Goal: Information Seeking & Learning: Check status

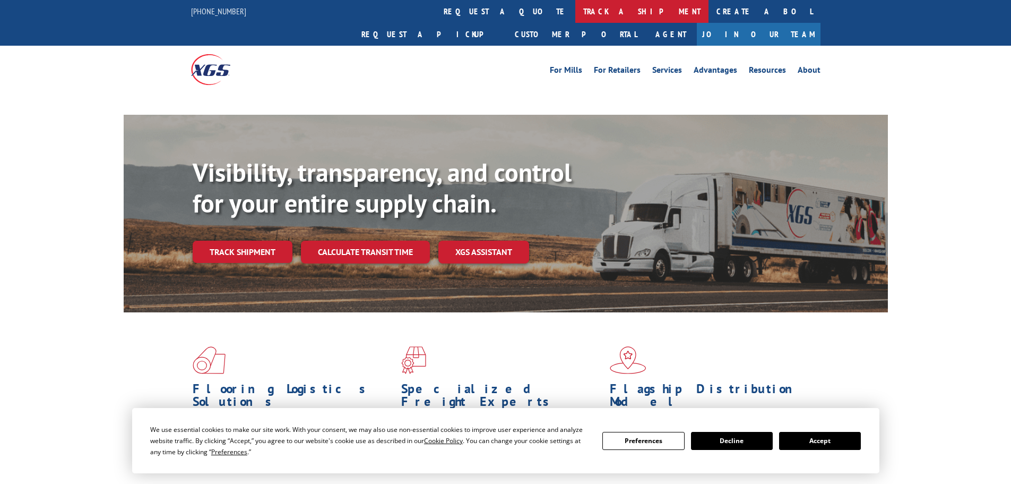
click at [576, 16] on link "track a shipment" at bounding box center [642, 11] width 133 height 23
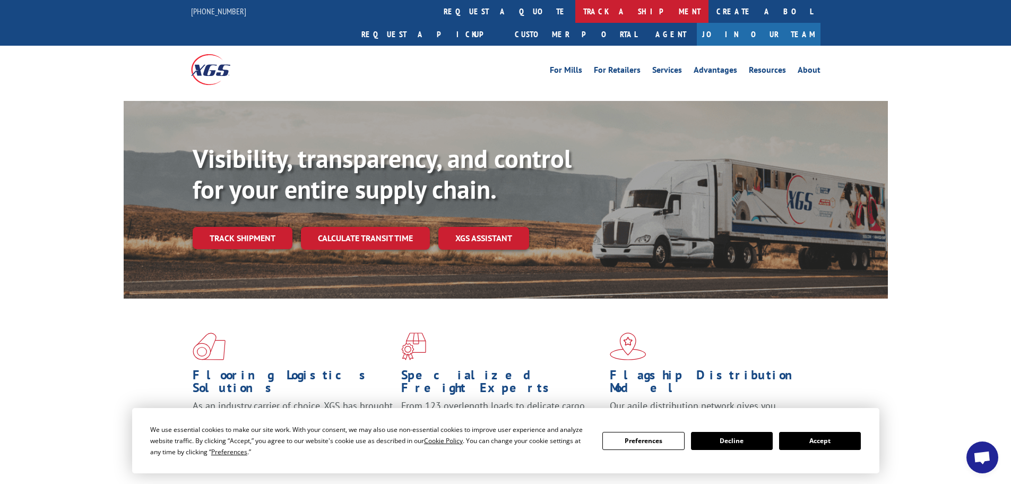
click at [576, 14] on link "track a shipment" at bounding box center [642, 11] width 133 height 23
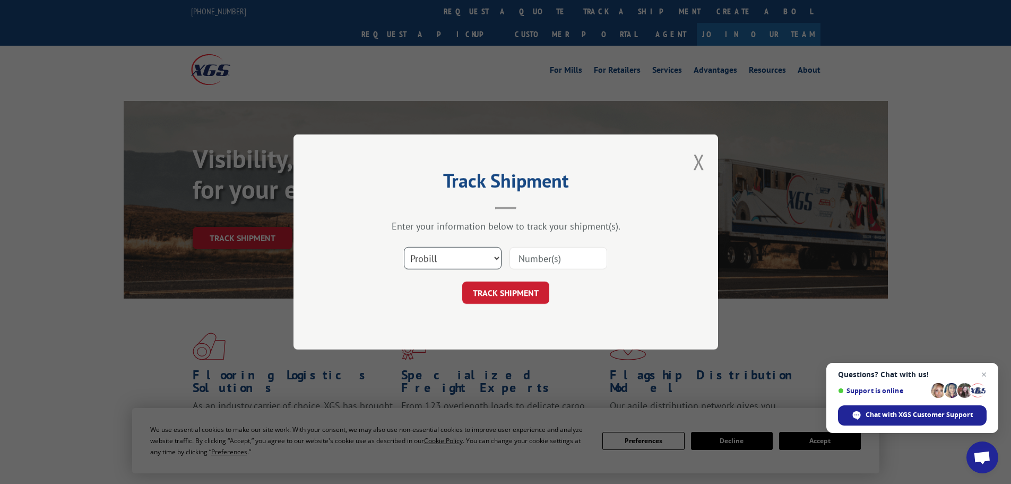
click at [444, 260] on select "Select category... Probill BOL PO" at bounding box center [453, 258] width 98 height 22
select select "po"
click at [404, 247] on select "Select category... Probill BOL PO" at bounding box center [453, 258] width 98 height 22
click at [565, 261] on input at bounding box center [559, 258] width 98 height 22
type input "45522178"
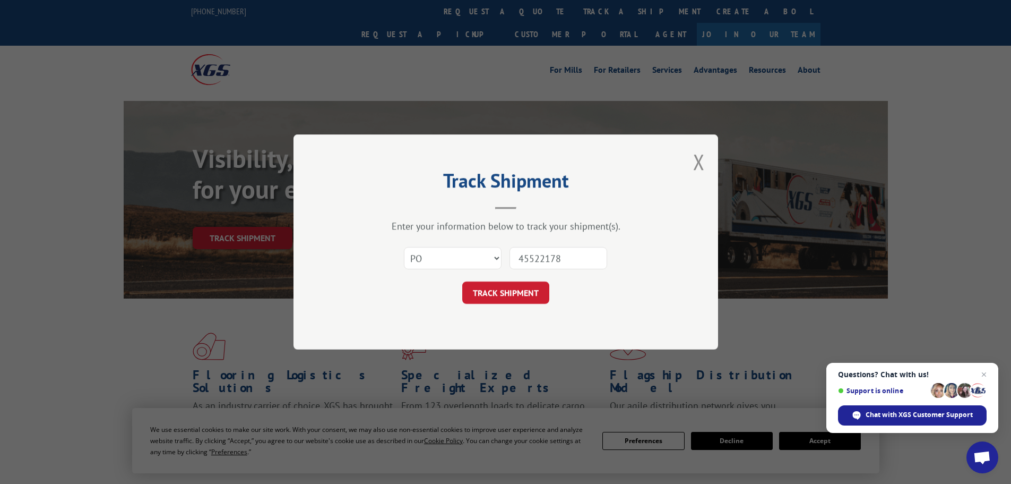
click at [462, 281] on button "TRACK SHIPMENT" at bounding box center [505, 292] width 87 height 22
